Goal: Book appointment/travel/reservation

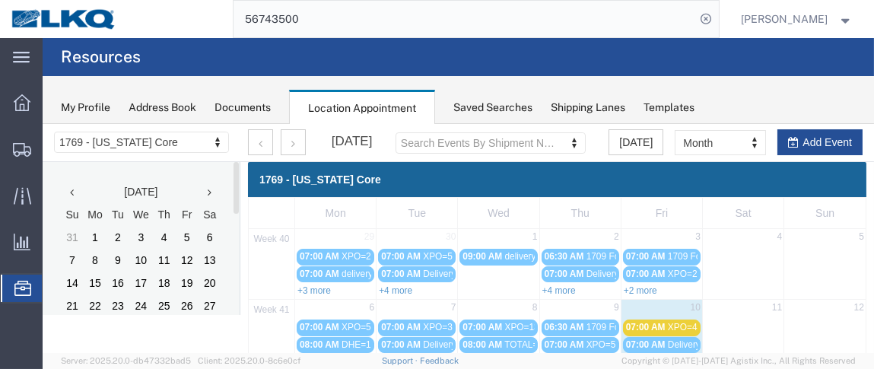
scroll to position [194, 0]
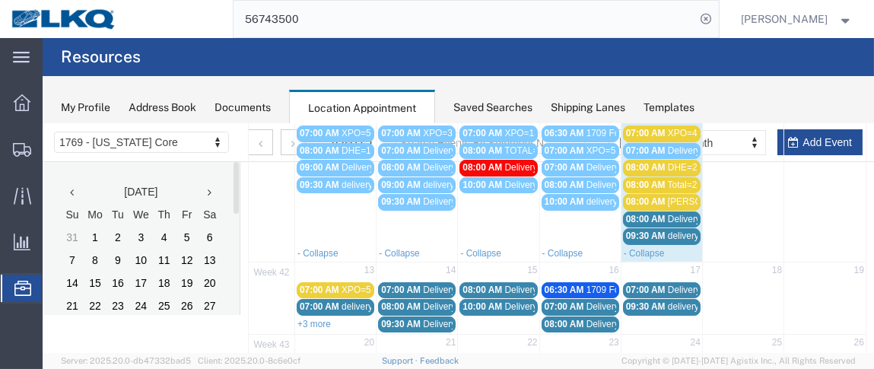
click at [658, 130] on span "07:00 AM" at bounding box center [646, 132] width 40 height 11
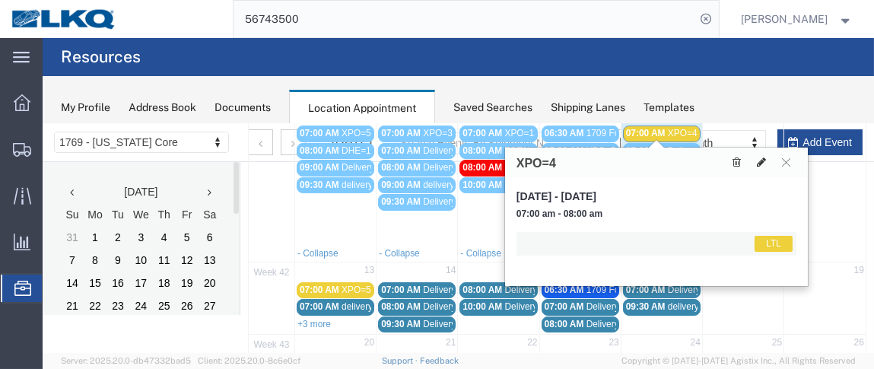
click at [763, 157] on icon at bounding box center [761, 161] width 9 height 11
select select "1"
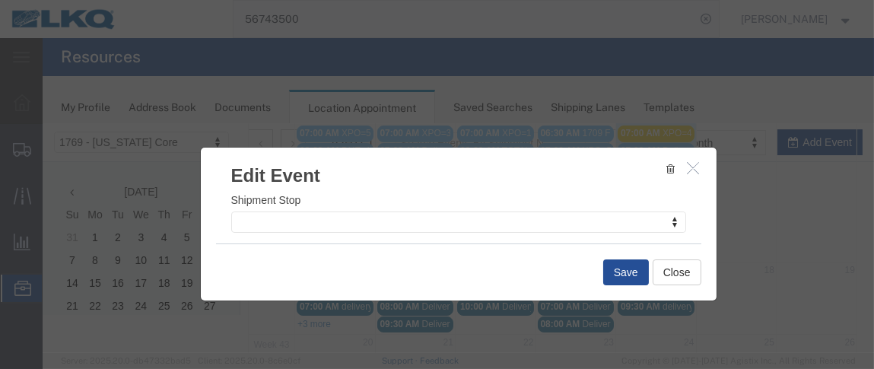
scroll to position [296, 0]
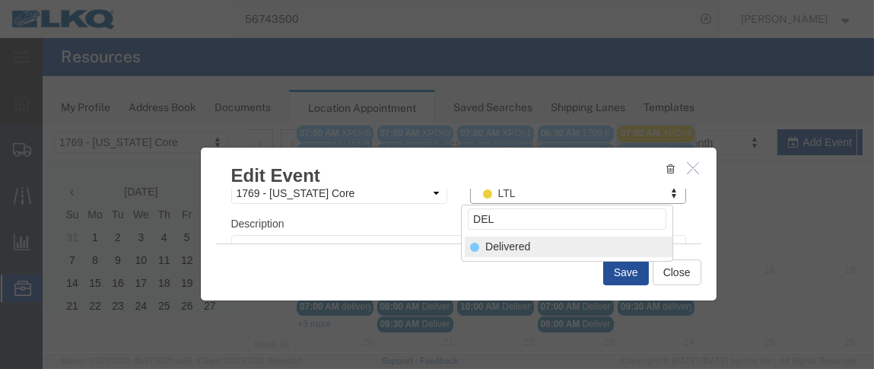
type input "DEL"
select select "40"
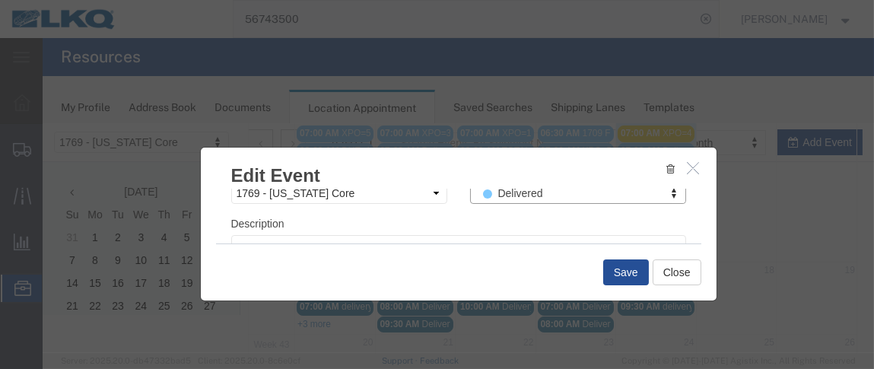
scroll to position [262, 0]
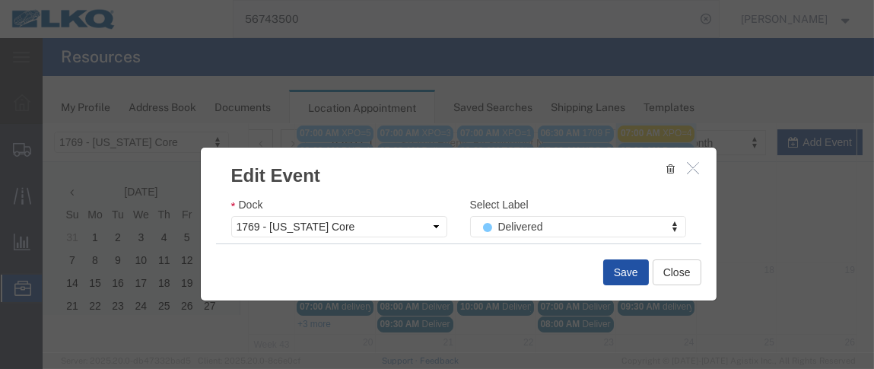
click at [618, 270] on button "Save" at bounding box center [626, 272] width 46 height 26
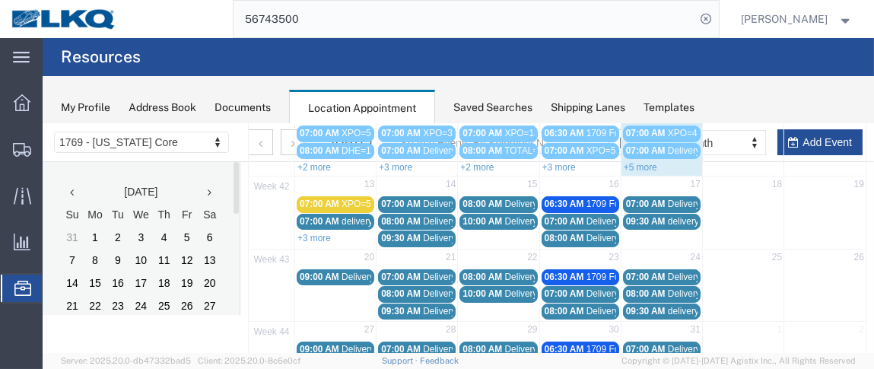
scroll to position [147, 0]
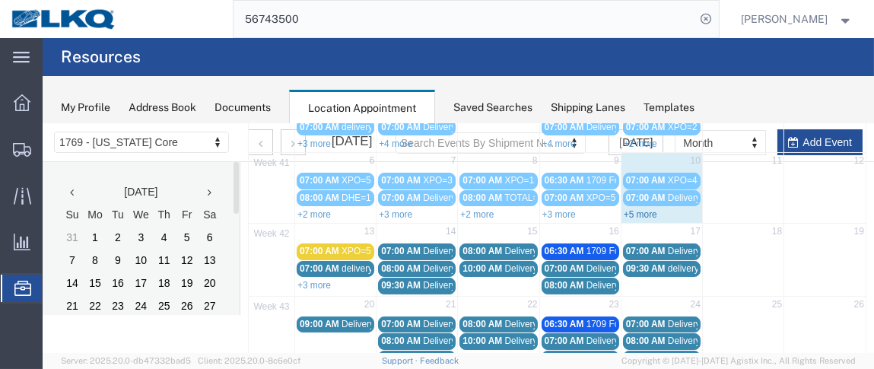
click at [640, 211] on link "+5 more" at bounding box center [640, 213] width 33 height 11
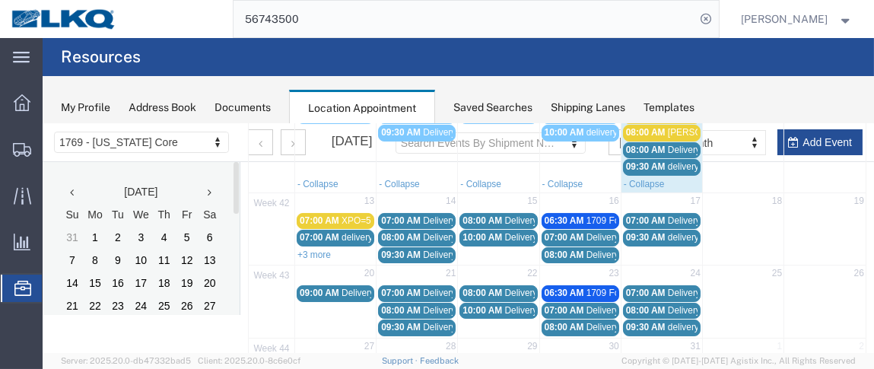
scroll to position [264, 0]
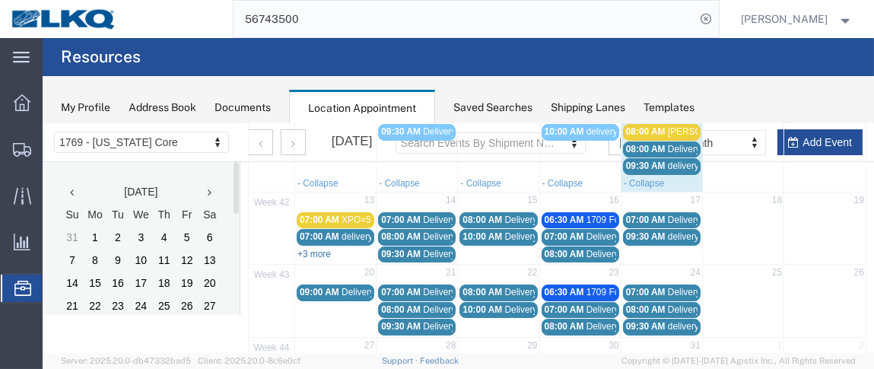
click at [309, 248] on link "+3 more" at bounding box center [313, 253] width 33 height 11
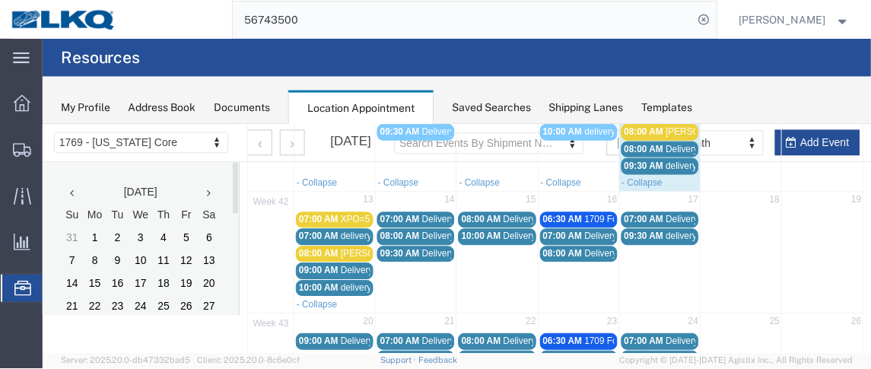
scroll to position [267, 0]
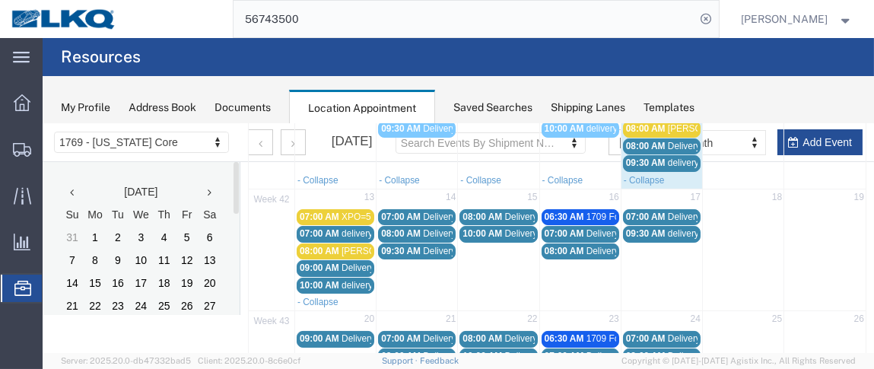
click at [651, 140] on span "08:00 AM" at bounding box center [646, 145] width 40 height 11
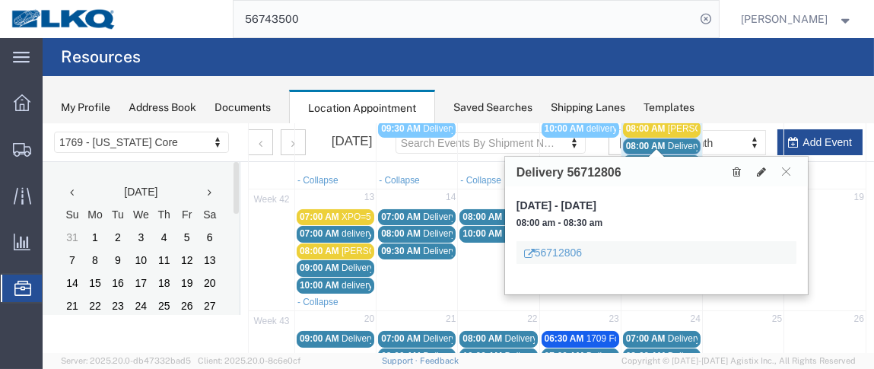
click at [554, 243] on div "56712806" at bounding box center [656, 251] width 280 height 23
click at [555, 252] on link "56712806" at bounding box center [553, 251] width 58 height 15
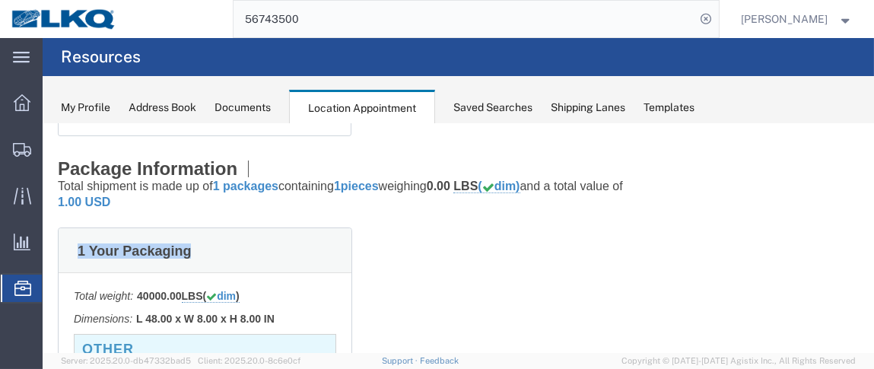
drag, startPoint x: 821, startPoint y: 110, endPoint x: 826, endPoint y: 71, distance: 39.1
click html "Shipment 56712806 Await Cfrm. Details Rates Documents Notes Tracking Activity R…"
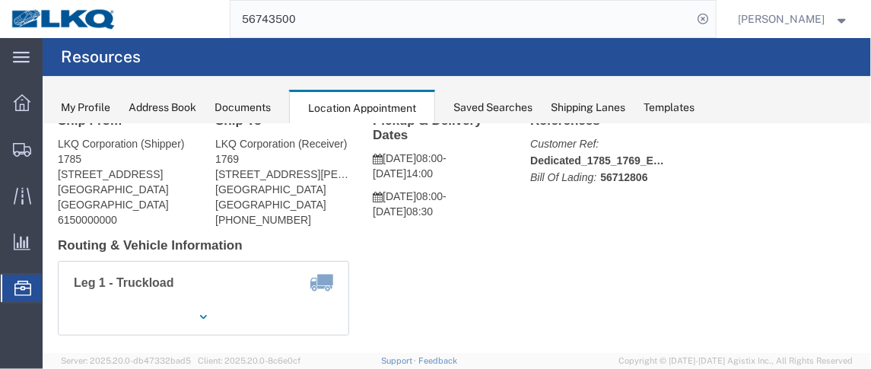
scroll to position [0, 0]
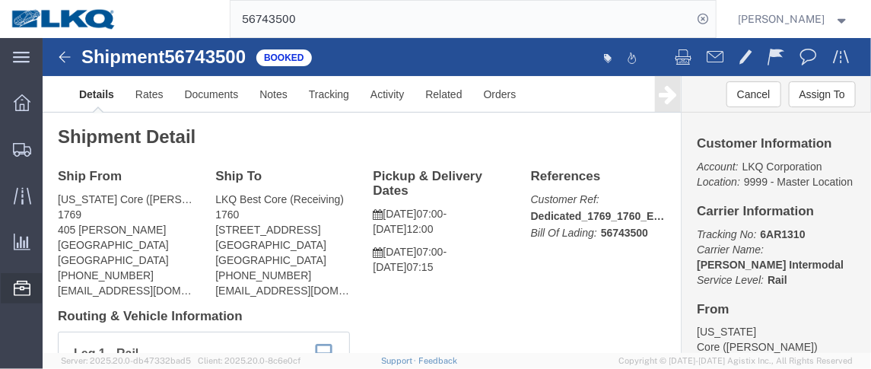
click at [0, 0] on span "Location Appointment" at bounding box center [0, 0] width 0 height 0
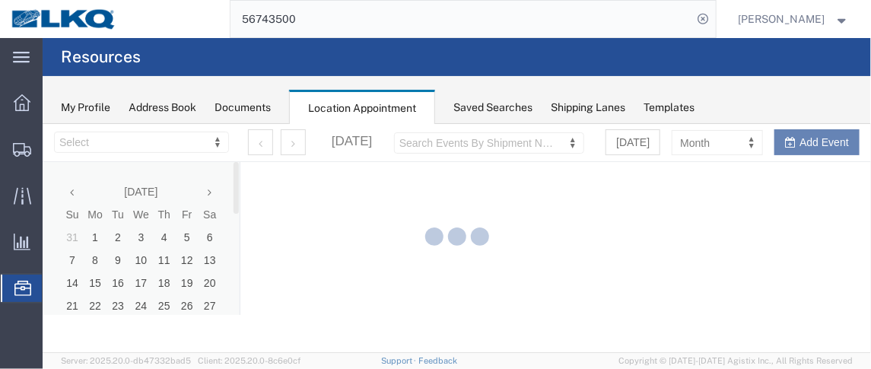
select select "28716"
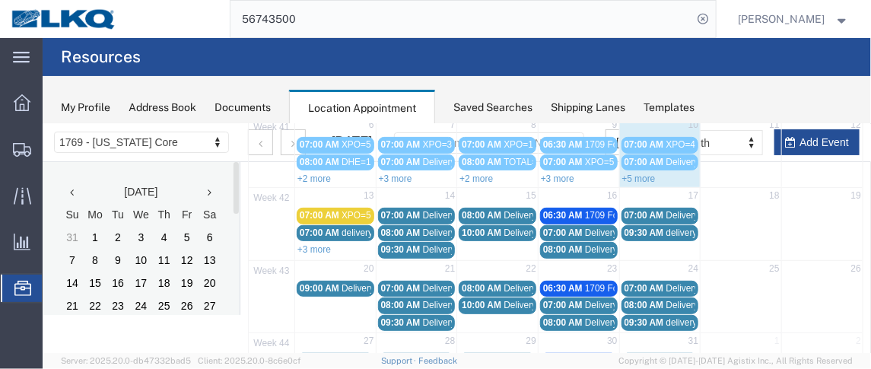
scroll to position [194, 0]
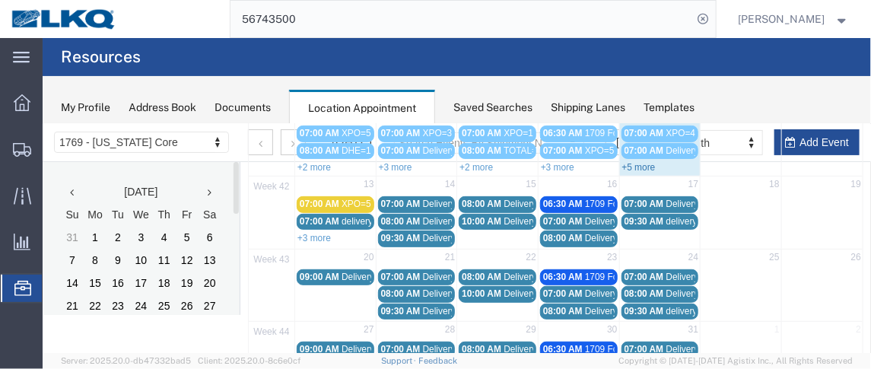
click at [637, 164] on link "+5 more" at bounding box center [637, 166] width 33 height 11
